Goal: Find specific page/section: Find specific page/section

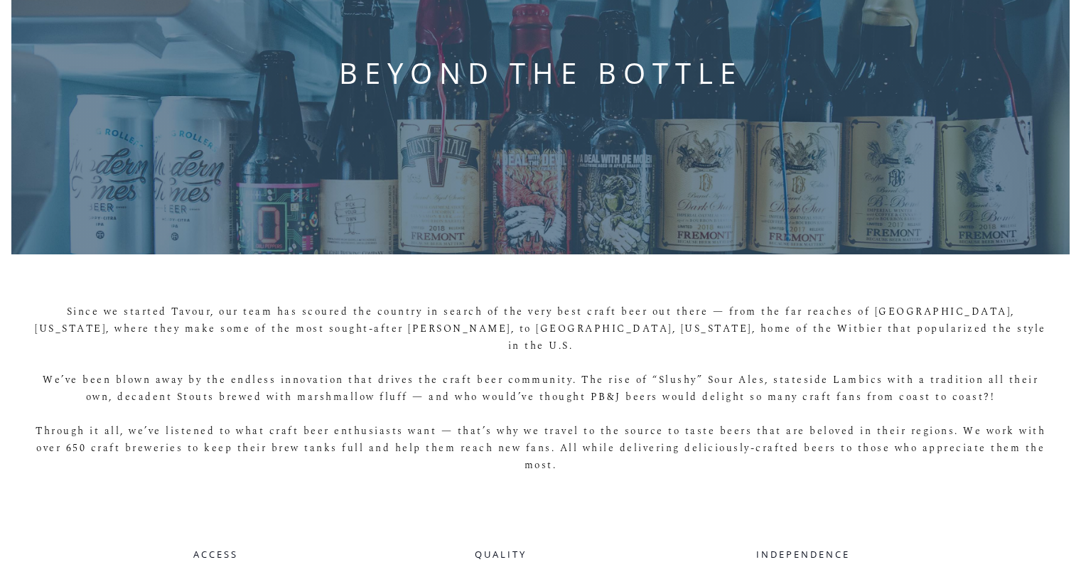
scroll to position [151, 0]
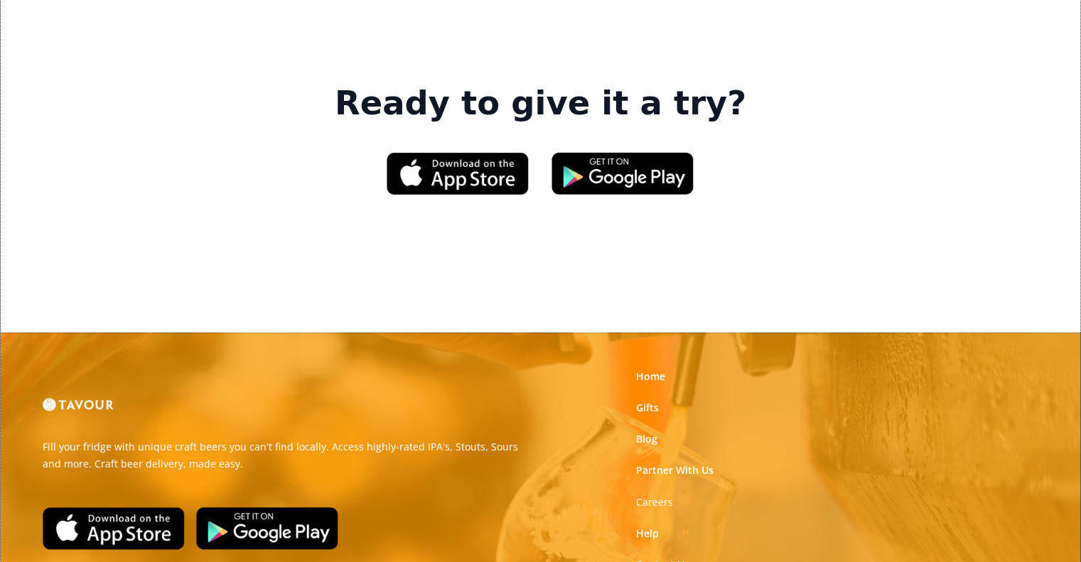
scroll to position [2264, 0]
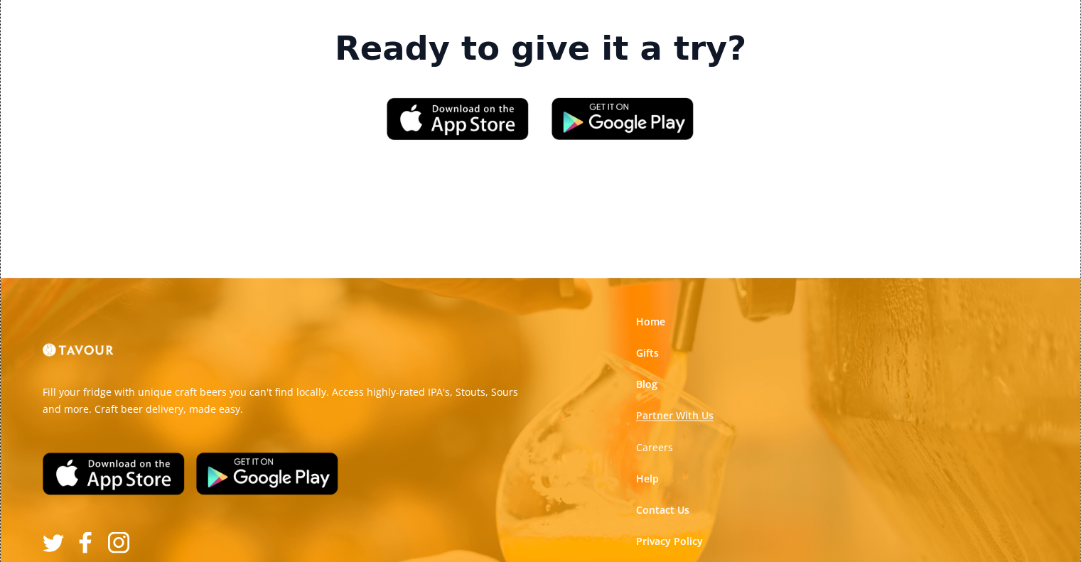
click at [648, 408] on link "Partner With Us" at bounding box center [674, 415] width 77 height 14
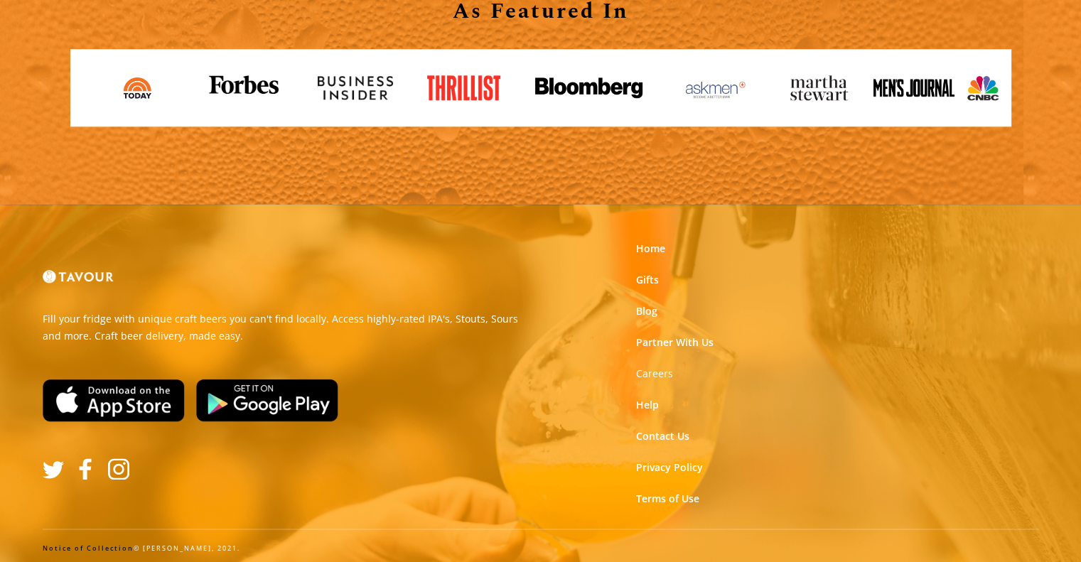
scroll to position [1602, 0]
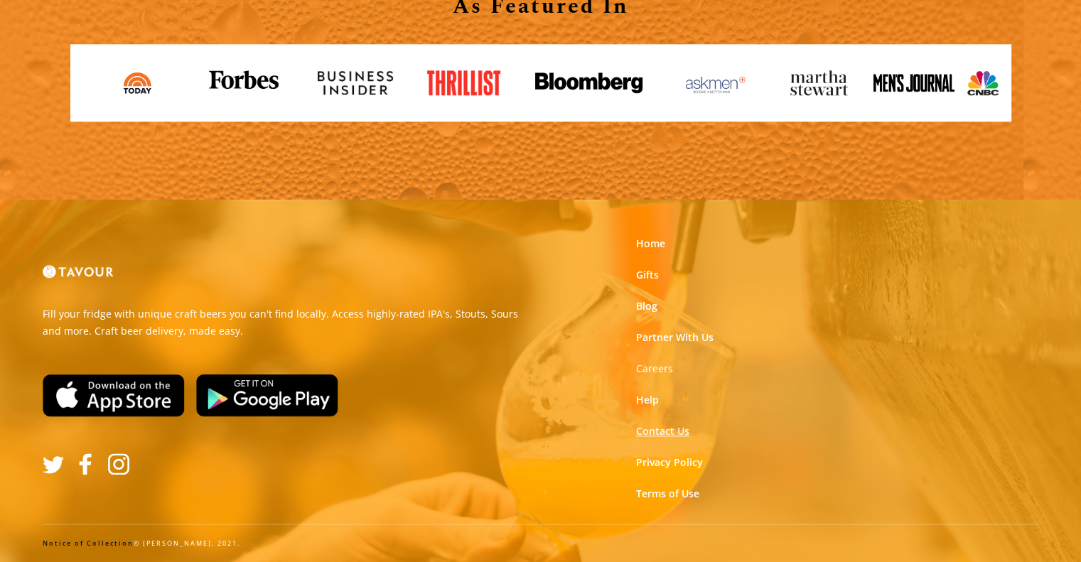
click at [671, 436] on link "Contact Us" at bounding box center [662, 431] width 53 height 14
